Goal: Task Accomplishment & Management: Complete application form

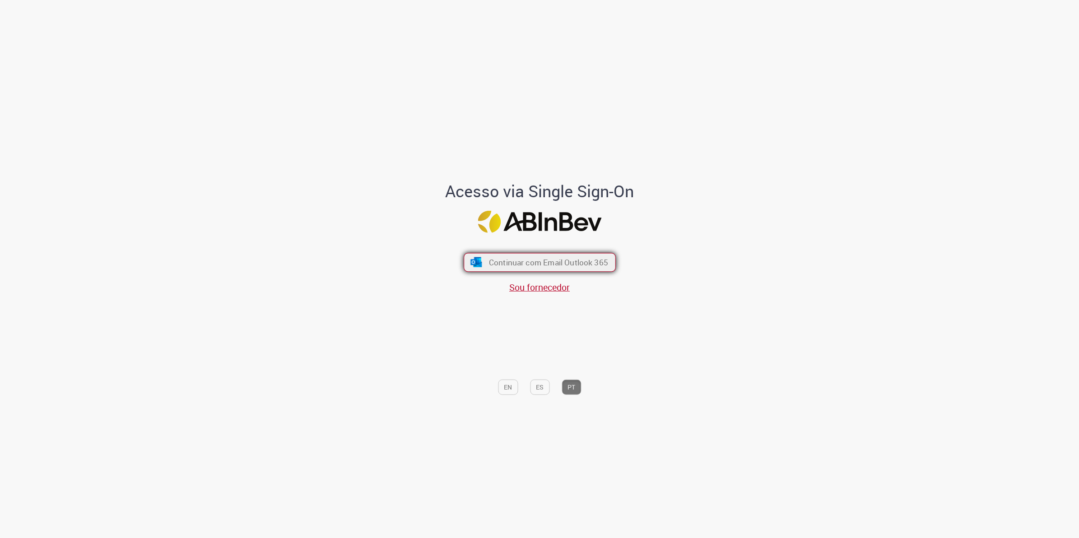
click at [540, 260] on span "Continuar com Email Outlook 365" at bounding box center [548, 262] width 119 height 10
click at [516, 265] on span "Continuar com Email Outlook 365" at bounding box center [548, 262] width 119 height 10
click at [545, 262] on span "Continuar com Email Outlook 365" at bounding box center [548, 262] width 119 height 10
click at [547, 285] on span "Sou fornecedor" at bounding box center [539, 287] width 61 height 12
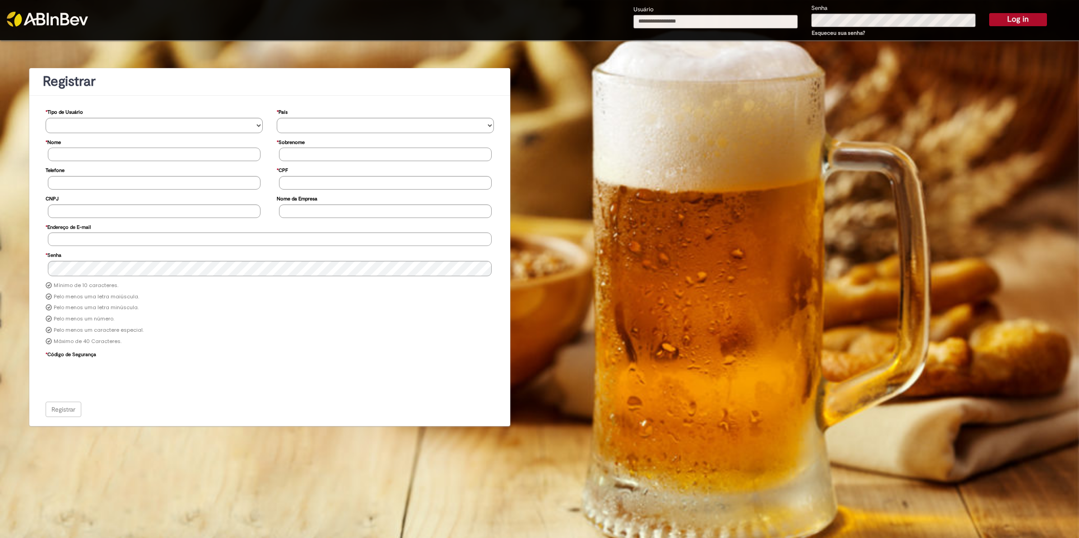
click at [697, 25] on input "Usuário" at bounding box center [716, 22] width 164 height 14
type input "**********"
click at [989, 13] on button "Log in" at bounding box center [1018, 19] width 58 height 13
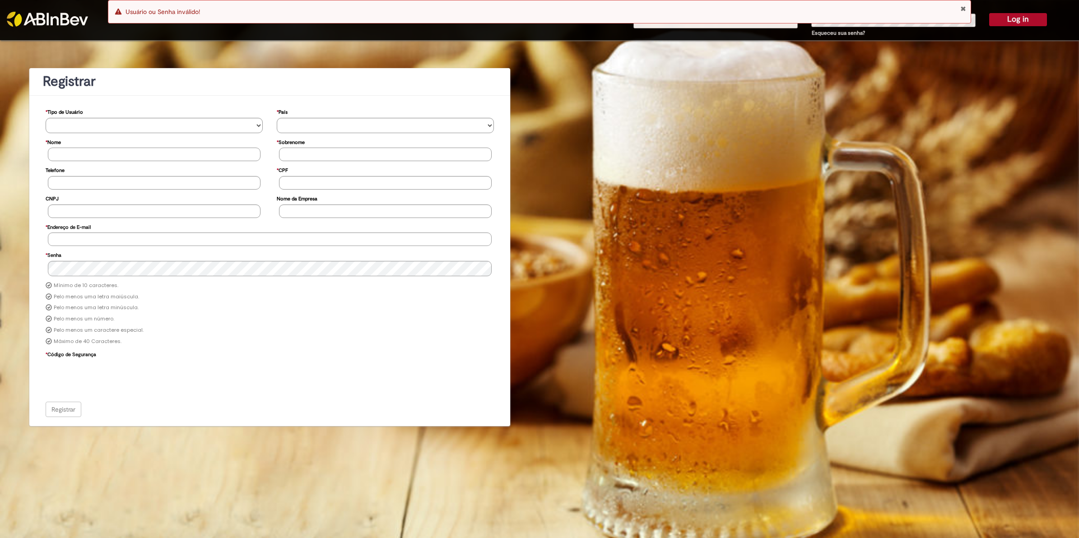
click at [64, 14] on img at bounding box center [47, 19] width 81 height 15
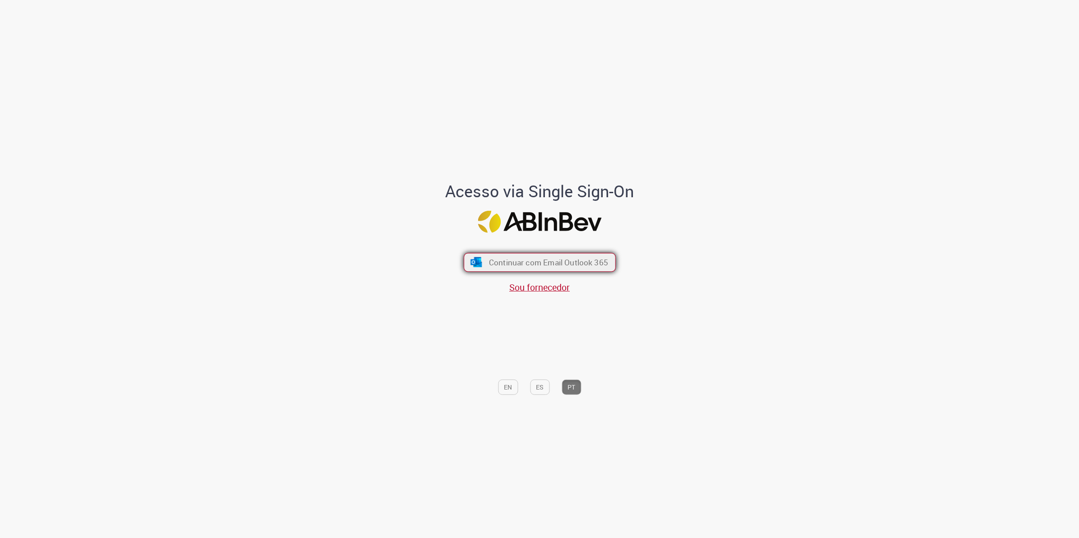
click at [529, 265] on span "Continuar com Email Outlook 365" at bounding box center [548, 262] width 119 height 10
click at [554, 266] on span "Continuar com Email Outlook 365" at bounding box center [548, 262] width 119 height 10
